Goal: Entertainment & Leisure: Consume media (video, audio)

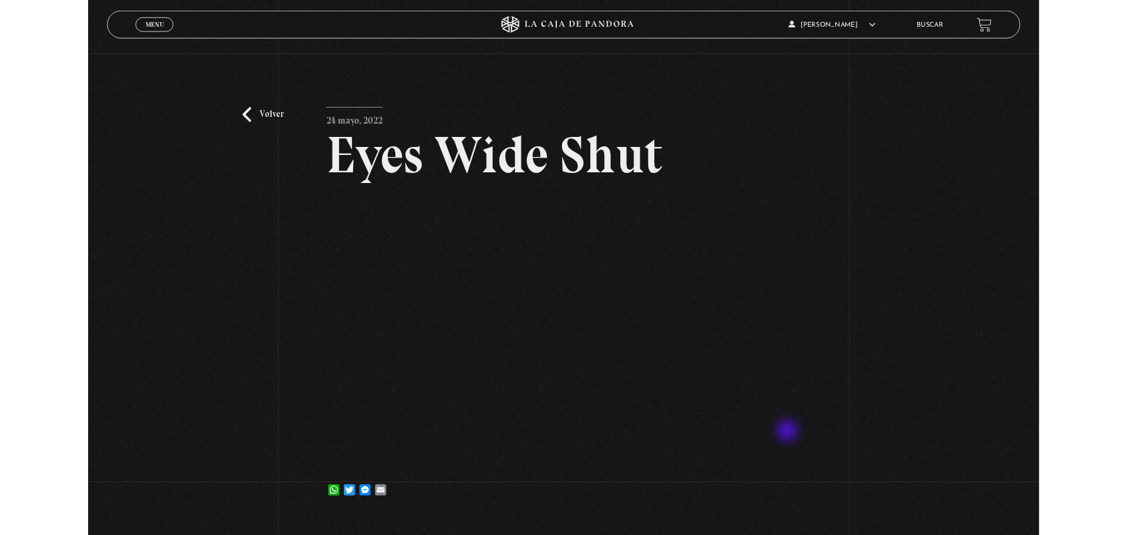
scroll to position [77, 0]
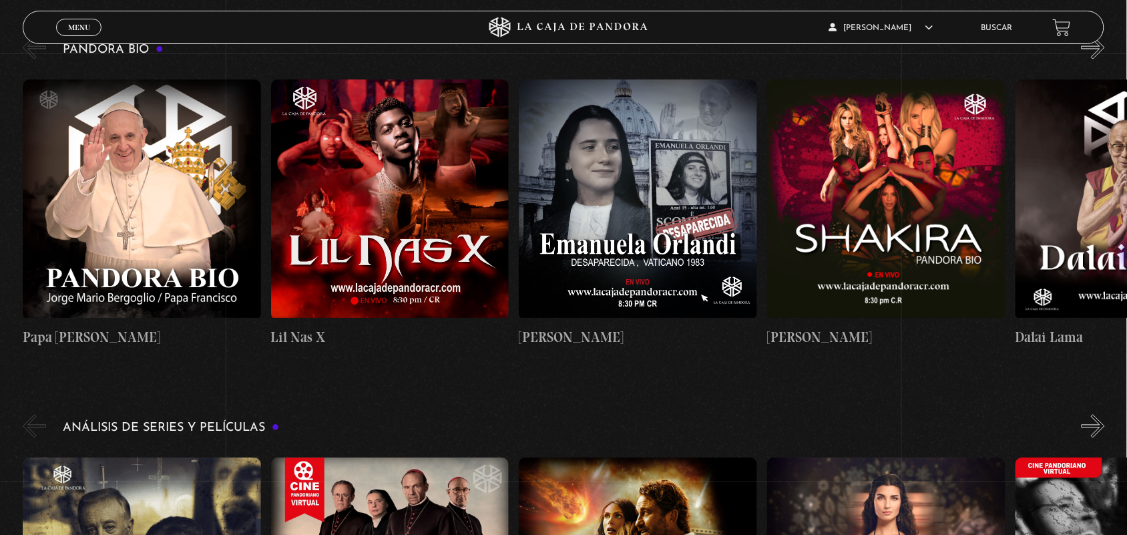
scroll to position [2576, 0]
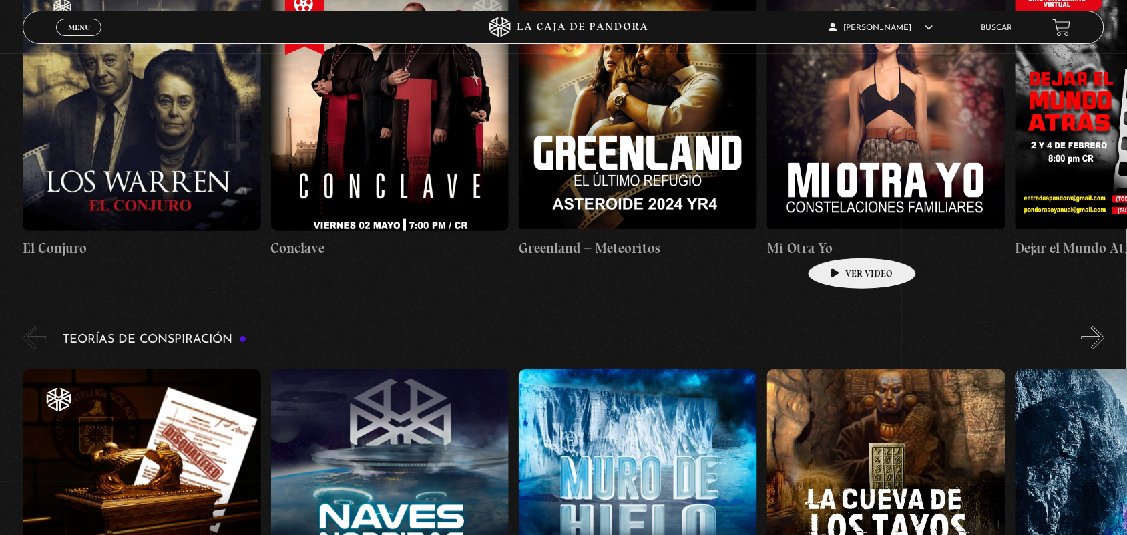
click at [841, 238] on h4 "Mi Otra Yo" at bounding box center [886, 248] width 238 height 21
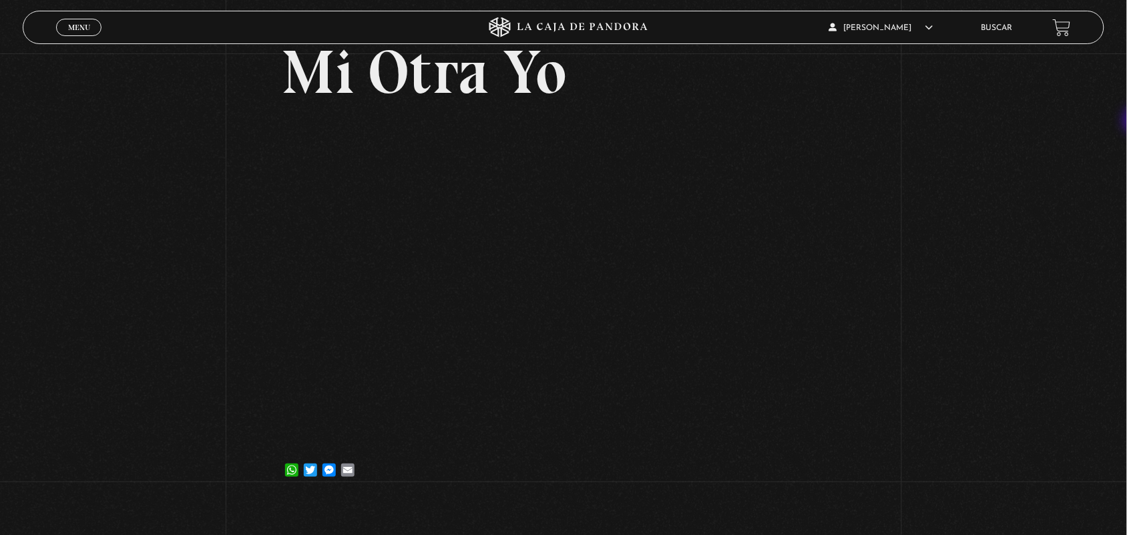
scroll to position [106, 0]
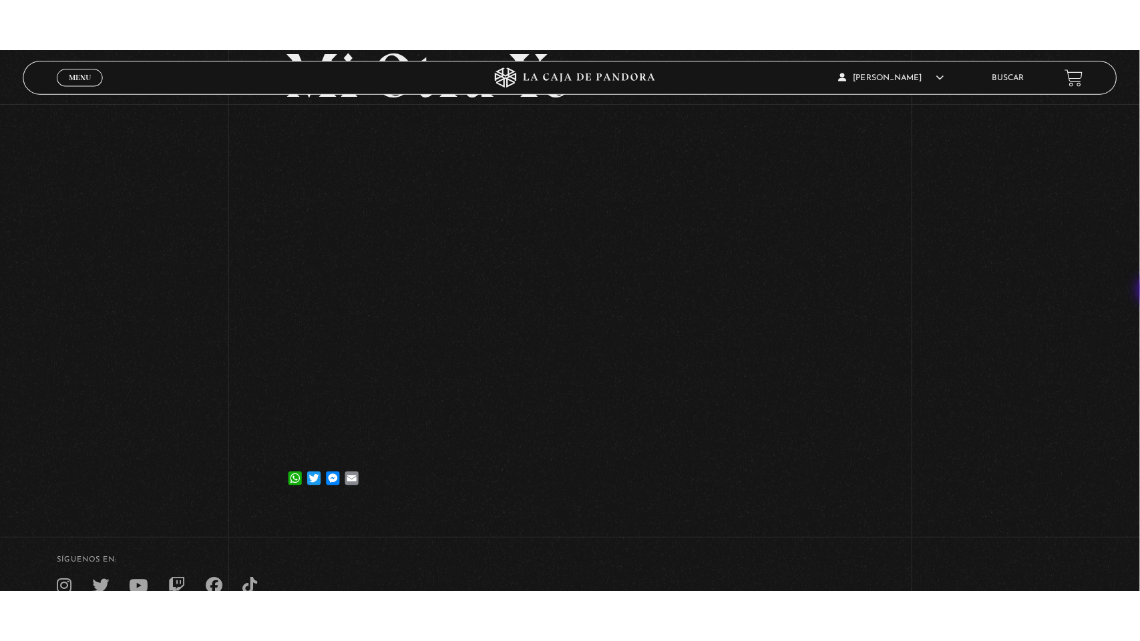
scroll to position [146, 0]
